Goal: Information Seeking & Learning: Understand process/instructions

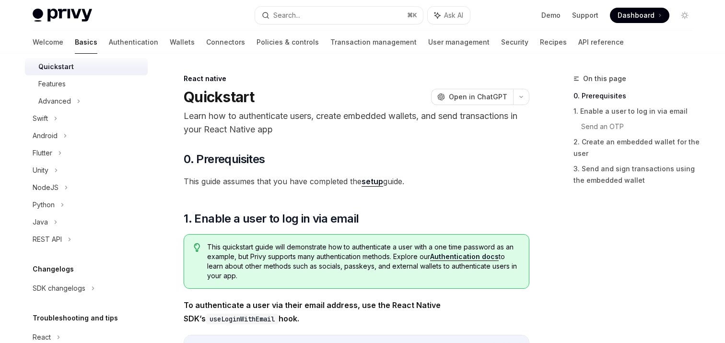
scroll to position [231, 0]
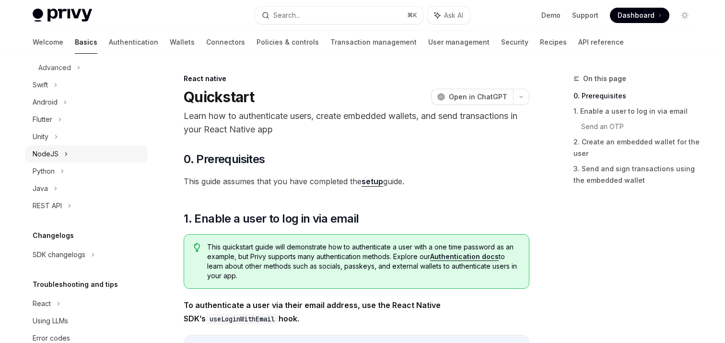
click at [57, 158] on div "NodeJS" at bounding box center [46, 154] width 26 height 12
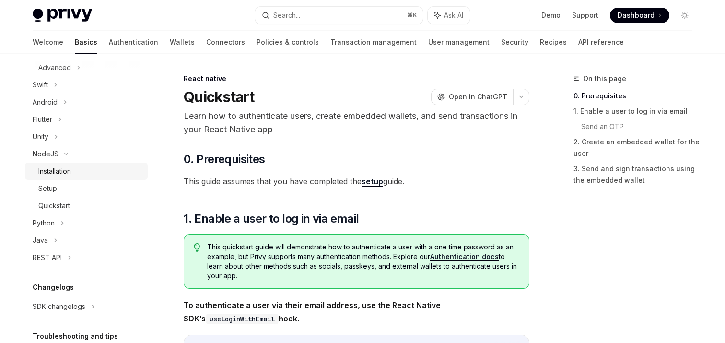
click at [58, 168] on div "Installation" at bounding box center [54, 171] width 33 height 12
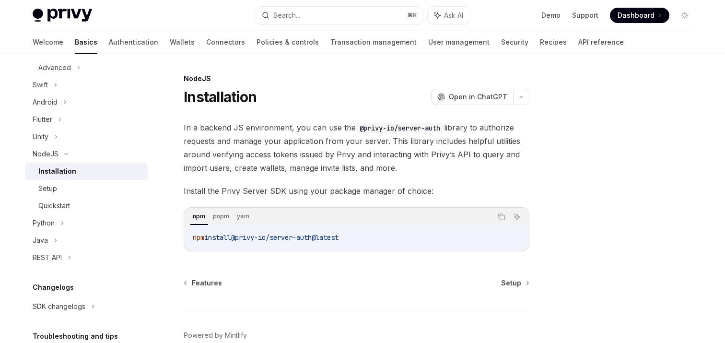
click at [72, 169] on div "Installation" at bounding box center [57, 171] width 38 height 12
click at [64, 190] on div "Setup" at bounding box center [90, 189] width 104 height 12
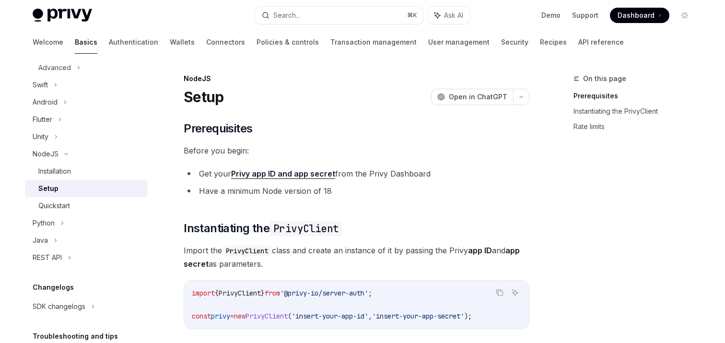
click at [56, 193] on div "Setup" at bounding box center [48, 189] width 20 height 12
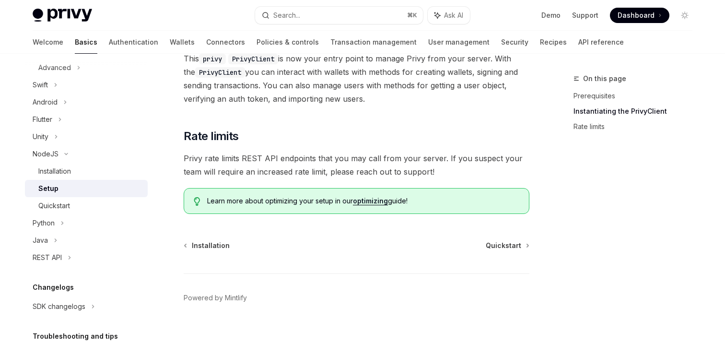
scroll to position [306, 0]
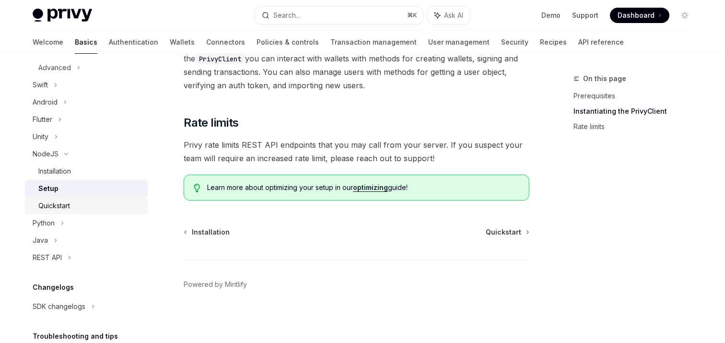
click at [78, 205] on div "Quickstart" at bounding box center [90, 206] width 104 height 12
click at [79, 206] on div "Quickstart" at bounding box center [90, 206] width 104 height 12
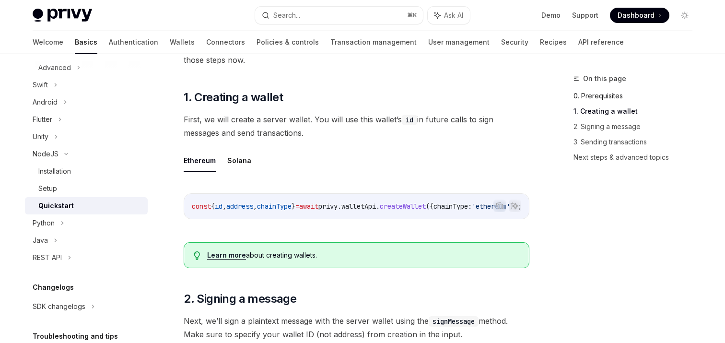
scroll to position [169, 0]
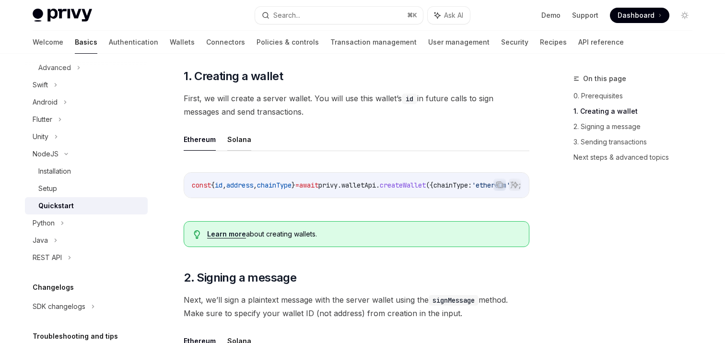
click at [241, 139] on button "Solana" at bounding box center [239, 139] width 24 height 23
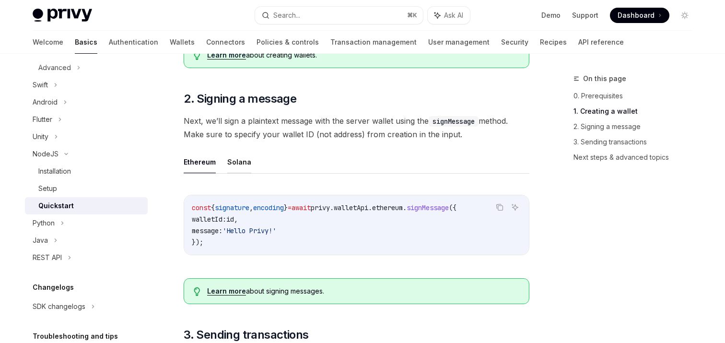
scroll to position [349, 0]
click at [238, 171] on button "Solana" at bounding box center [239, 161] width 24 height 23
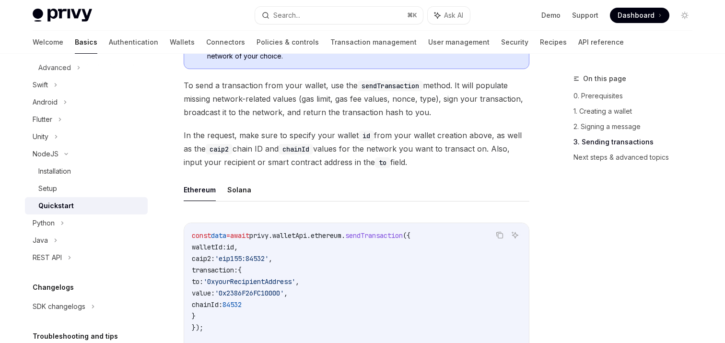
scroll to position [691, 0]
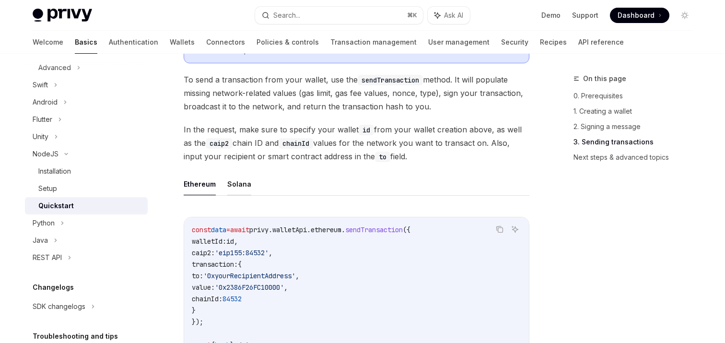
click at [232, 186] on button "Solana" at bounding box center [239, 184] width 24 height 23
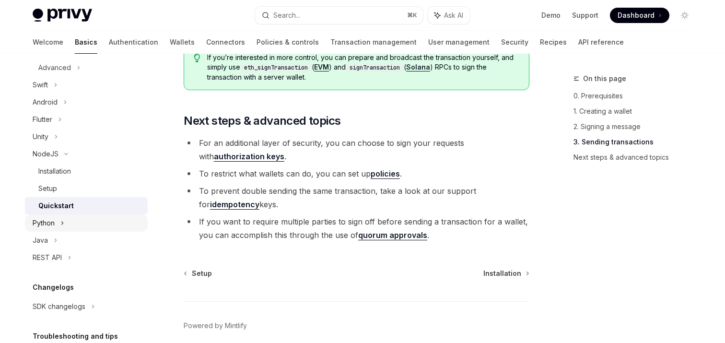
scroll to position [305, 0]
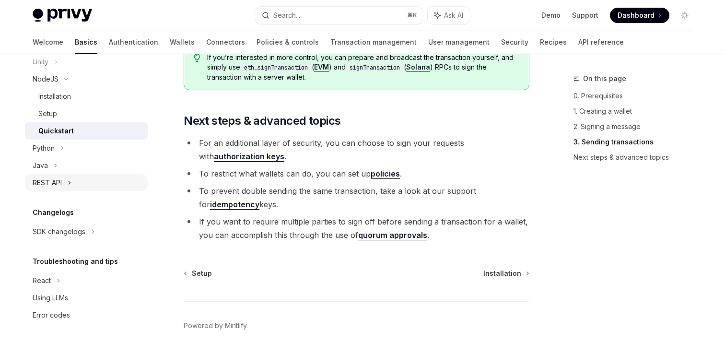
click at [68, 181] on icon at bounding box center [70, 183] width 4 height 12
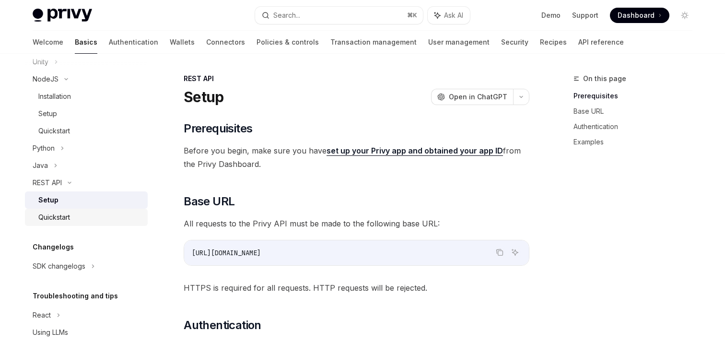
click at [66, 219] on div "Quickstart" at bounding box center [54, 217] width 32 height 12
type textarea "*"
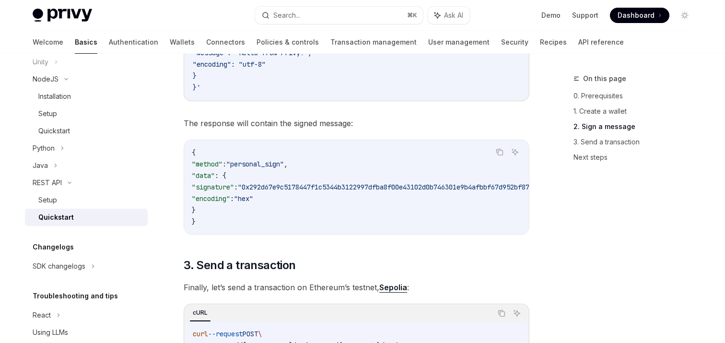
scroll to position [735, 0]
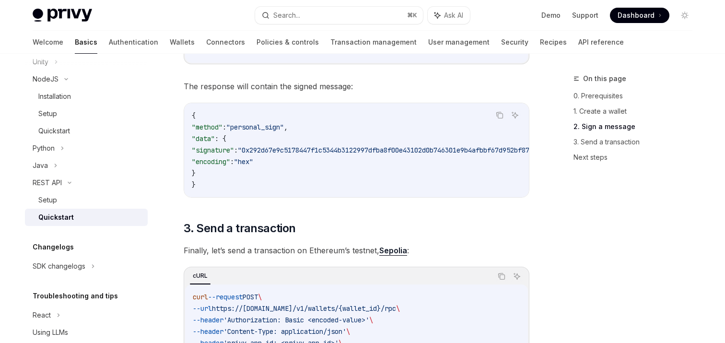
click at [274, 80] on span "The response will contain the signed message:" at bounding box center [357, 86] width 346 height 13
